Goal: Book appointment/travel/reservation

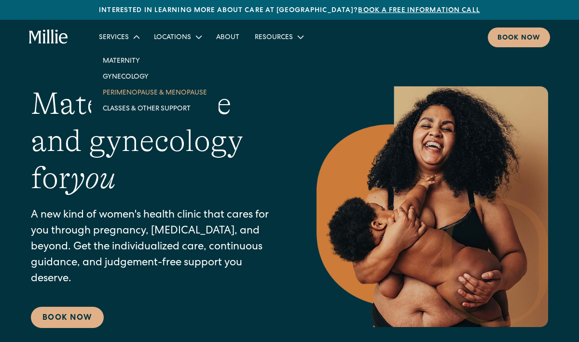
click at [136, 95] on link "Perimenopause & Menopause" at bounding box center [155, 92] width 120 height 16
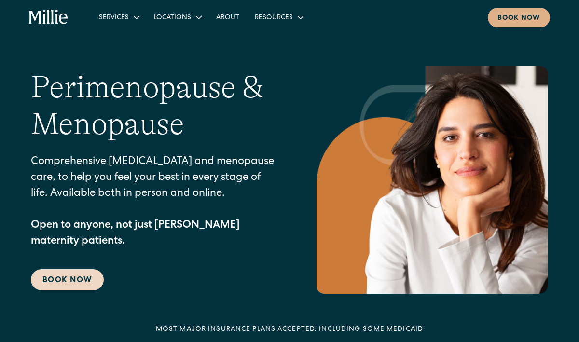
click at [73, 282] on link "Book Now" at bounding box center [67, 279] width 73 height 21
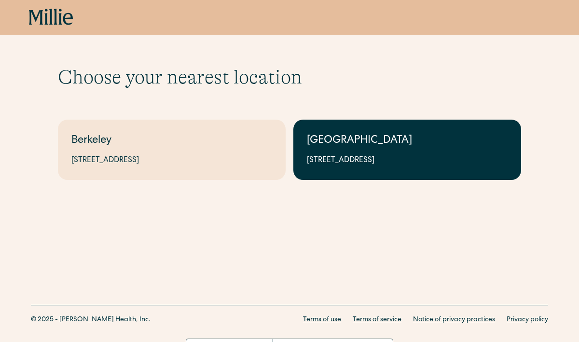
click at [316, 165] on div "1471 Saratoga Ave, Suite 101, San Jose, CA 95129" at bounding box center [407, 161] width 201 height 12
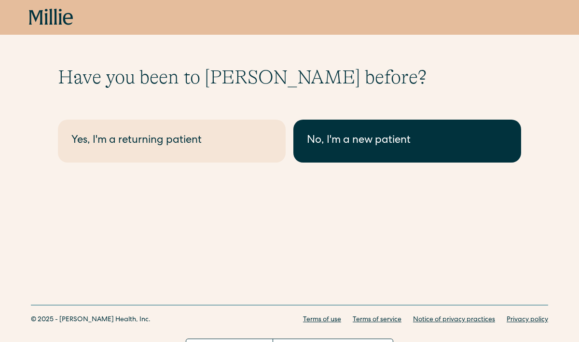
click at [373, 146] on div "No, I'm a new patient" at bounding box center [407, 141] width 201 height 16
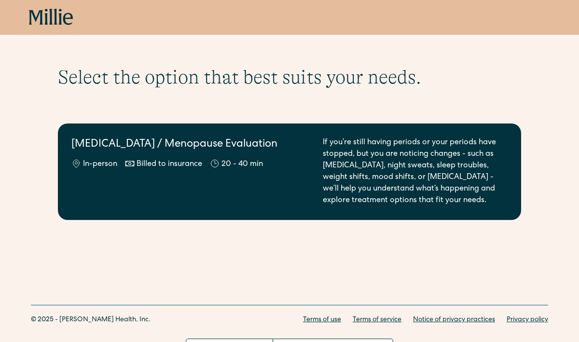
click at [185, 182] on div "Perimenopause / Menopause Evaluation In-person Billed to insurance 20 - 40 min" at bounding box center [191, 171] width 240 height 69
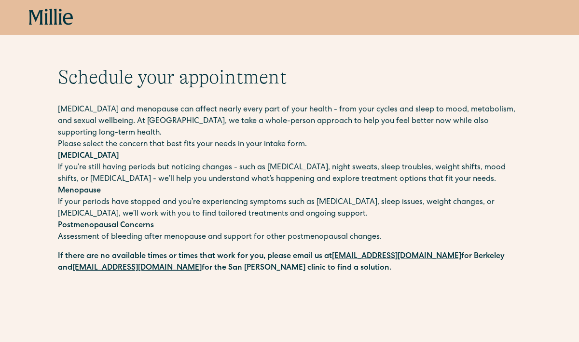
click at [42, 22] on icon at bounding box center [51, 17] width 44 height 17
